Goal: Transaction & Acquisition: Purchase product/service

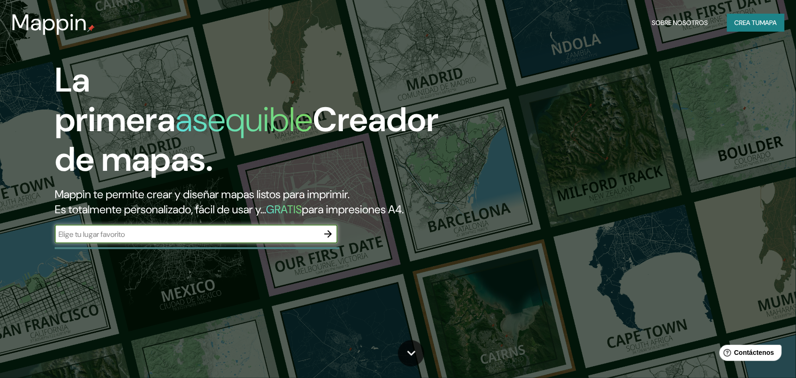
click at [739, 27] on font "Crea tu" at bounding box center [747, 23] width 25 height 12
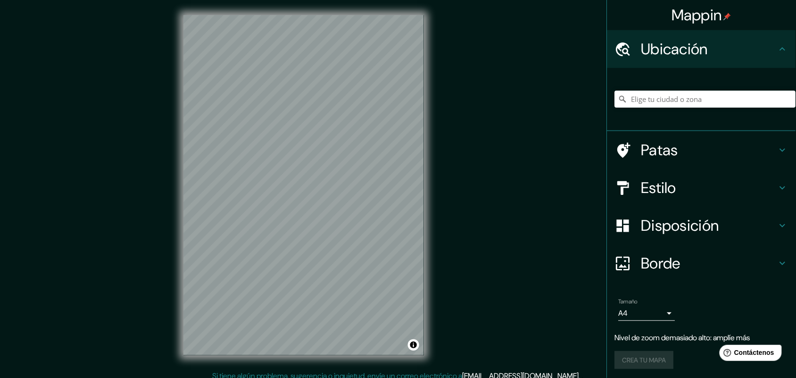
click at [177, 218] on div "© Mapbox © OpenStreetMap Improve this map" at bounding box center [303, 185] width 271 height 370
click at [679, 103] on input "Elige tu ciudad o zona" at bounding box center [705, 99] width 181 height 17
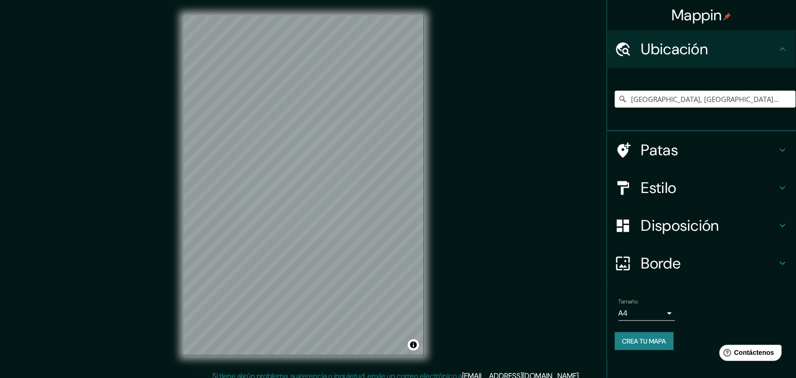
type input "[GEOGRAPHIC_DATA], [GEOGRAPHIC_DATA], [GEOGRAPHIC_DATA]"
click at [701, 187] on h4 "Estilo" at bounding box center [709, 187] width 136 height 19
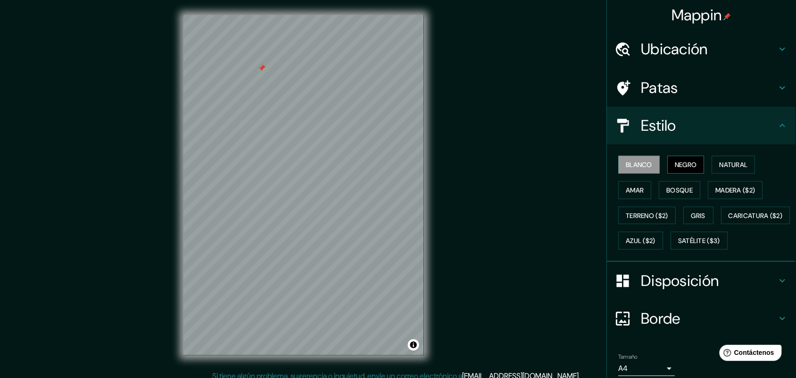
click at [697, 162] on button "Negro" at bounding box center [686, 165] width 37 height 18
click at [712, 161] on button "Natural" at bounding box center [733, 165] width 43 height 18
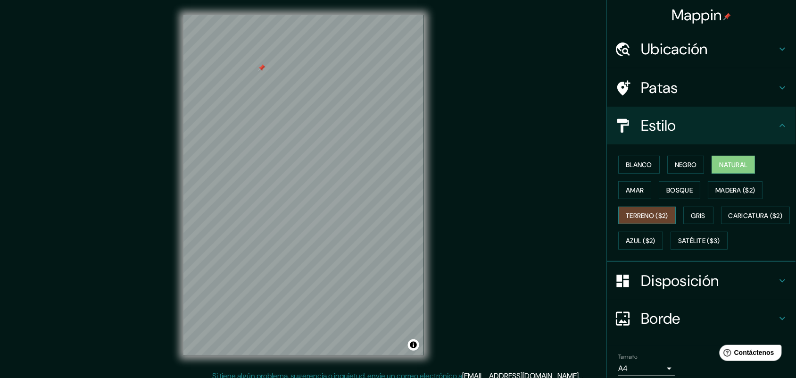
click at [626, 216] on font "Terreno ($2)" at bounding box center [647, 215] width 42 height 8
click at [685, 212] on button "Gris" at bounding box center [699, 216] width 30 height 18
click at [670, 229] on div "Blanco Negro Natural Amar Bosque Madera ($2) Terreno ($2) Gris Caricatura ($2) …" at bounding box center [705, 202] width 181 height 101
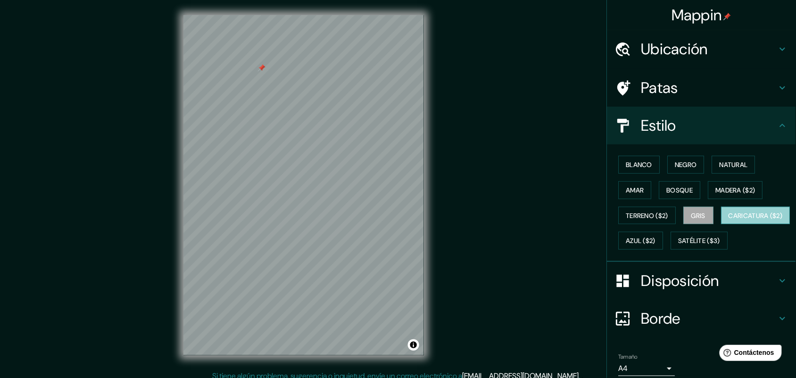
click at [729, 220] on font "Caricatura ($2)" at bounding box center [756, 215] width 54 height 8
click at [656, 238] on font "Azul ($2)" at bounding box center [641, 241] width 30 height 8
click at [659, 253] on div "Blanco Negro Natural Amar Bosque Madera ($2) Terreno ($2) Gris Caricatura ($2) …" at bounding box center [705, 202] width 181 height 101
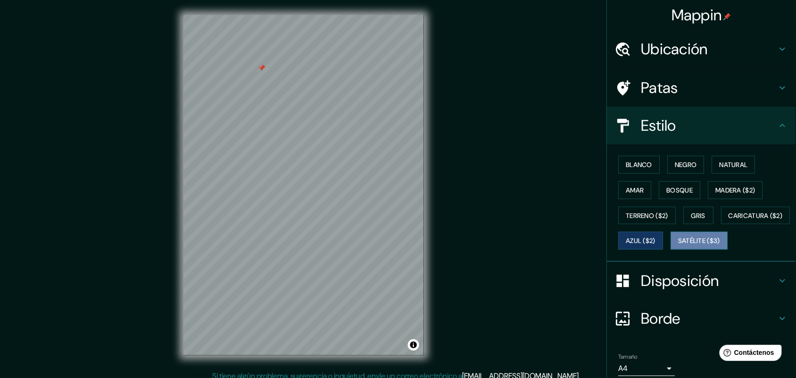
click at [671, 249] on button "Satélite ($3)" at bounding box center [699, 241] width 57 height 18
click at [692, 215] on font "Gris" at bounding box center [699, 215] width 14 height 8
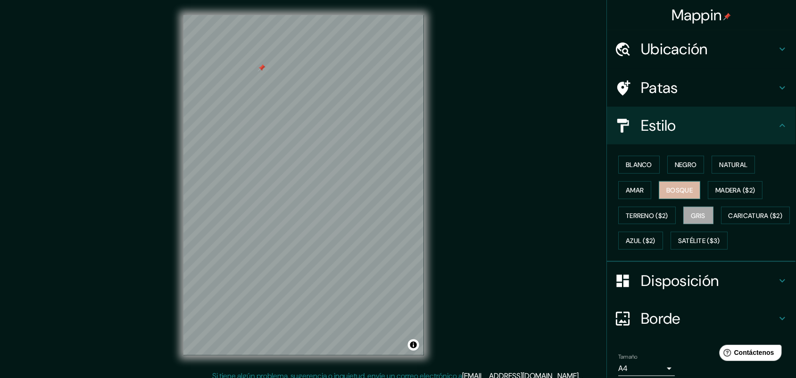
click at [674, 191] on font "Bosque" at bounding box center [680, 190] width 26 height 8
click at [725, 186] on font "Madera ($2)" at bounding box center [736, 190] width 40 height 8
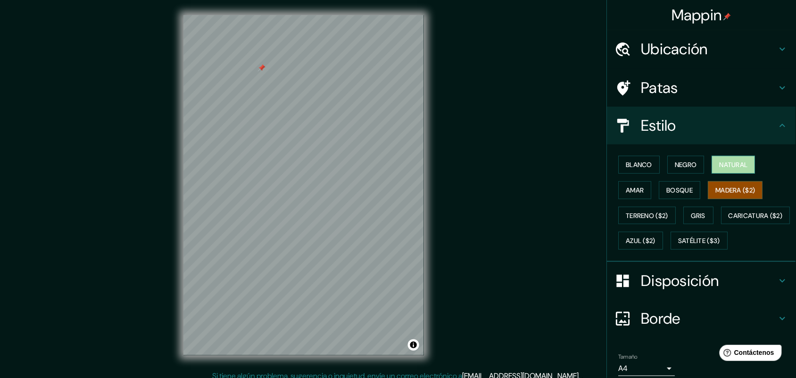
click at [728, 166] on font "Natural" at bounding box center [734, 164] width 28 height 8
click at [633, 219] on font "Terreno ($2)" at bounding box center [647, 215] width 42 height 12
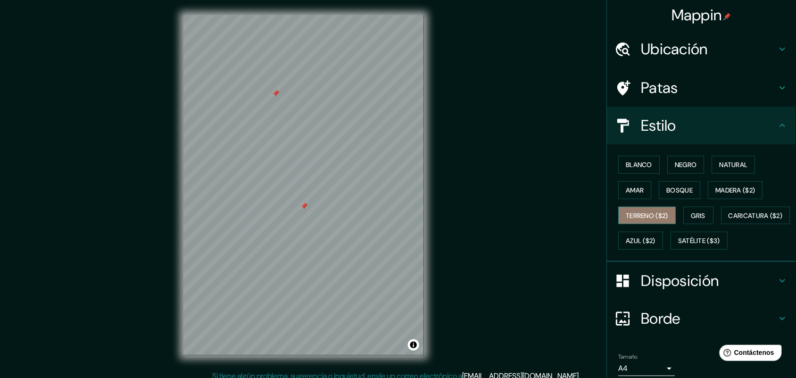
click at [626, 211] on font "Terreno ($2)" at bounding box center [647, 215] width 42 height 8
click at [630, 190] on font "Amar" at bounding box center [635, 190] width 18 height 8
click at [633, 157] on button "Blanco" at bounding box center [639, 165] width 41 height 18
click at [642, 218] on font "Terreno ($2)" at bounding box center [647, 215] width 42 height 12
